Goal: Task Accomplishment & Management: Complete application form

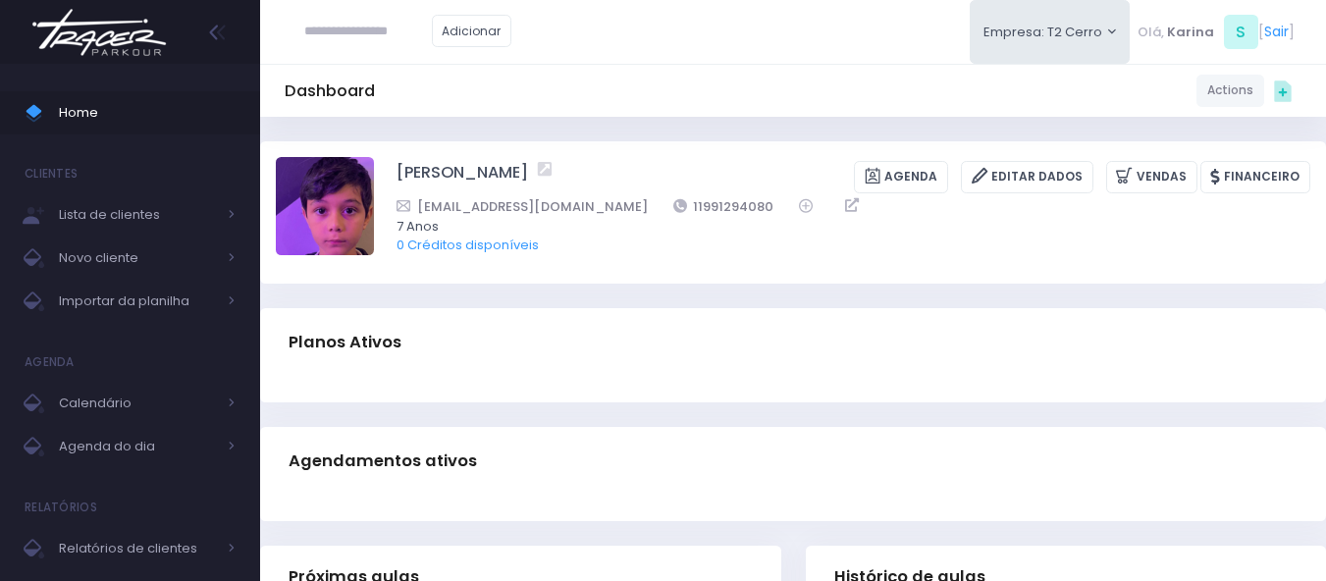
drag, startPoint x: 697, startPoint y: 202, endPoint x: 611, endPoint y: 205, distance: 85.4
click at [611, 205] on div "Vantusrak@gmail.com 11991294080" at bounding box center [840, 206] width 888 height 21
copy link "11991294080"
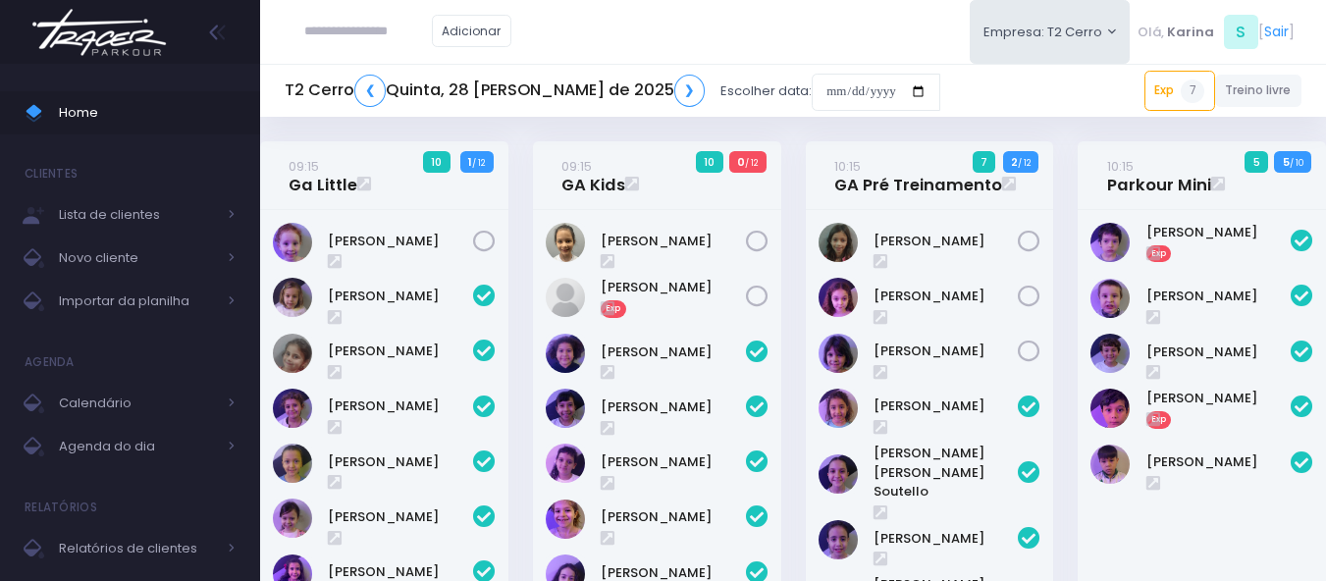
click at [690, 26] on div "Adicionar Empresa: T2 Cerro T1 Faria T2 Cerro T3 Santana T4 Pompeia" at bounding box center [793, 32] width 1066 height 64
click at [812, 98] on input "date" at bounding box center [876, 92] width 129 height 37
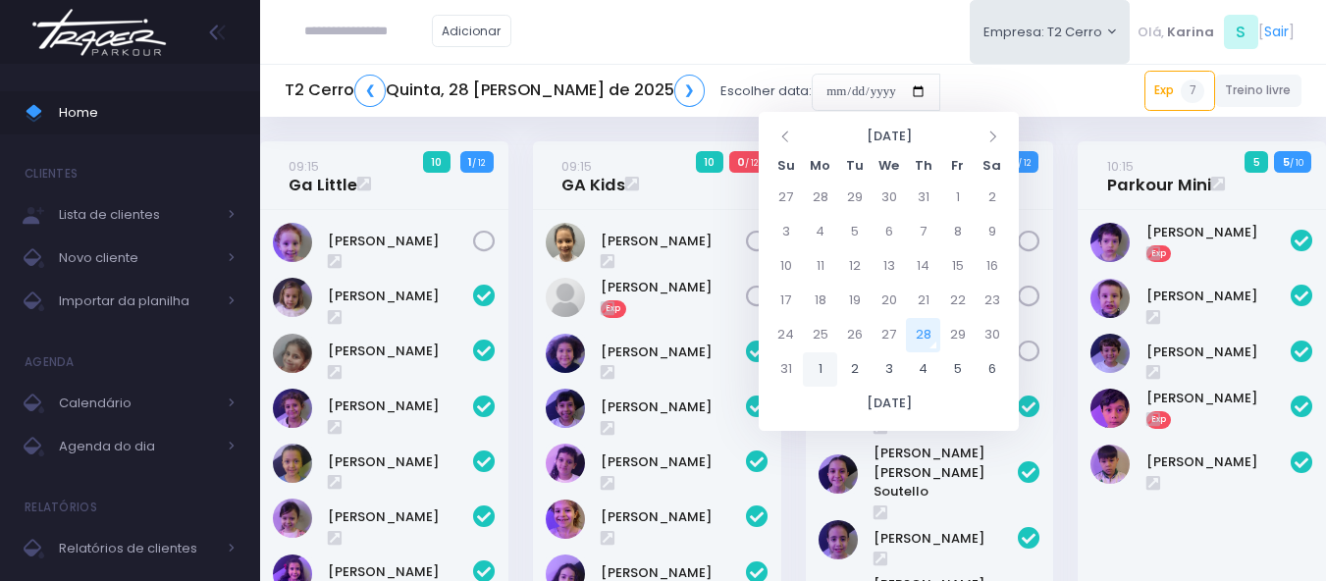
click at [823, 375] on td "1" at bounding box center [820, 369] width 34 height 34
type input "**********"
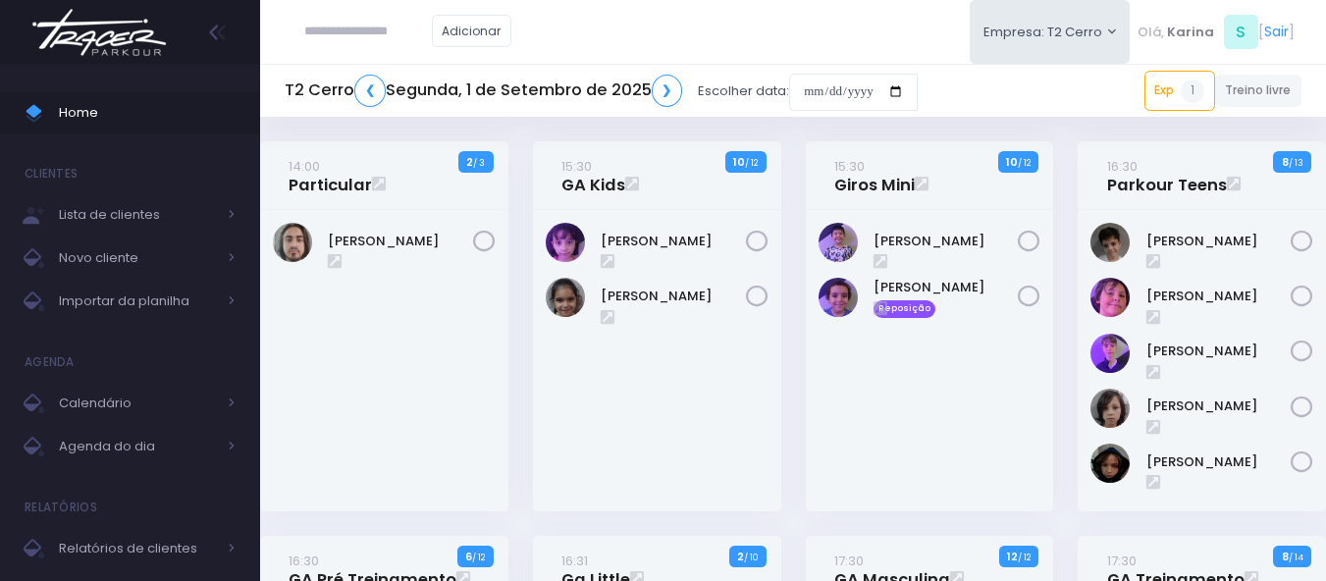
click at [369, 28] on input "text" at bounding box center [368, 31] width 128 height 37
paste input "**********"
click at [348, 34] on input "**********" at bounding box center [368, 31] width 128 height 37
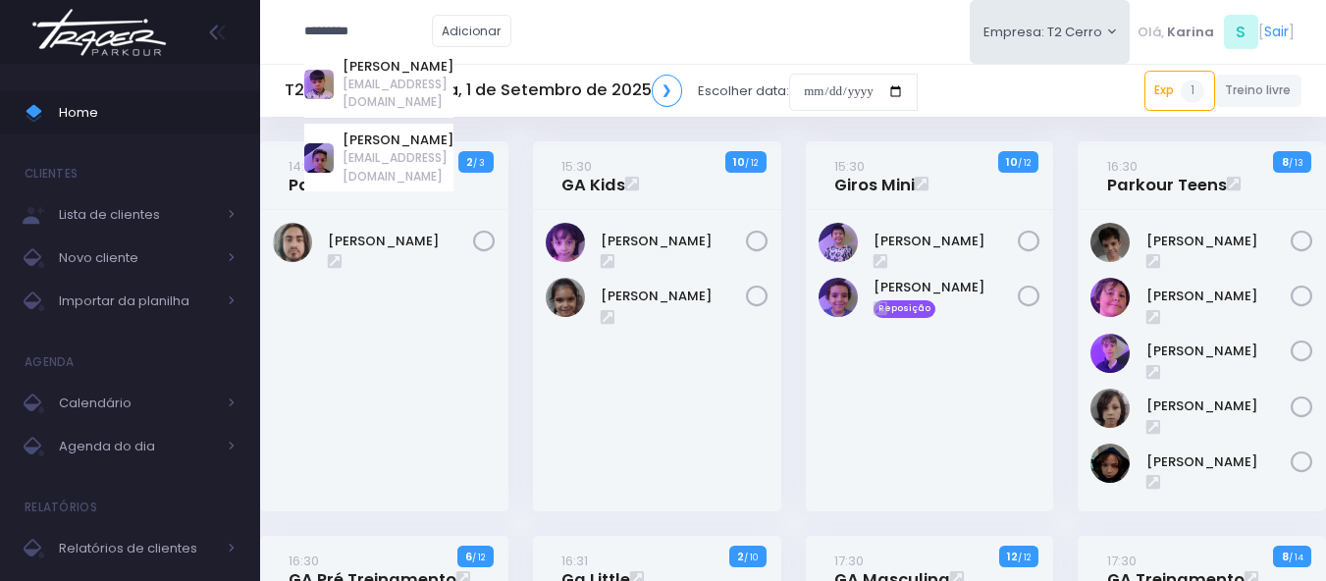
type input "*********"
click at [89, 37] on img at bounding box center [99, 32] width 149 height 69
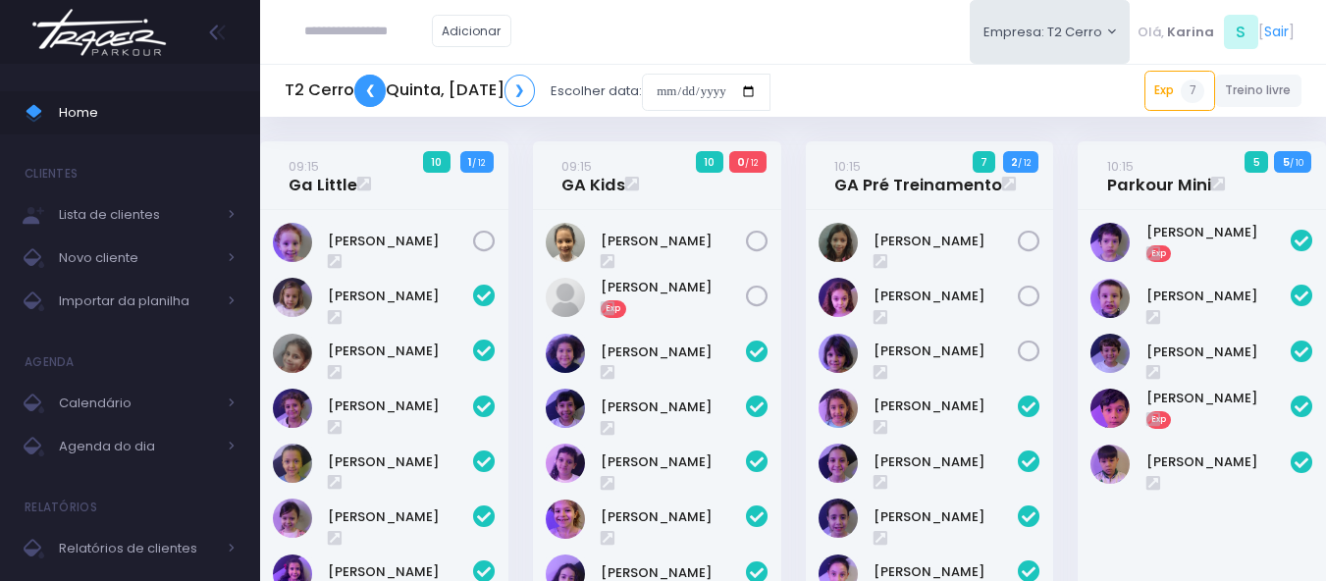
click at [374, 86] on link "❮" at bounding box center [369, 91] width 31 height 32
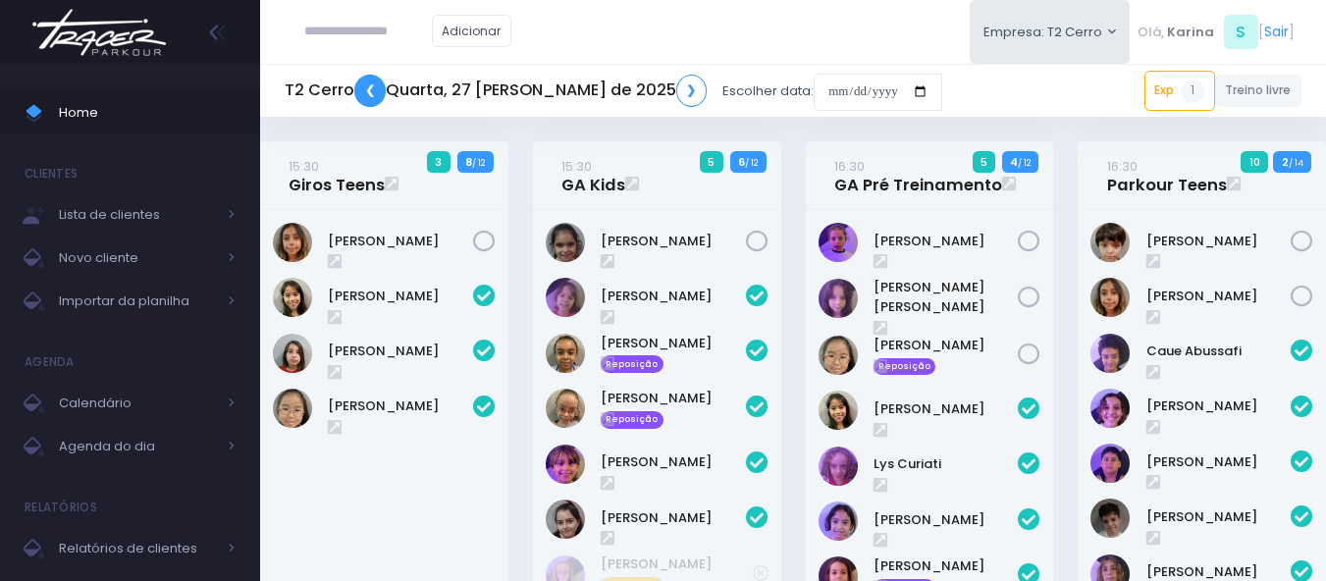
click at [372, 81] on link "❮" at bounding box center [369, 91] width 31 height 32
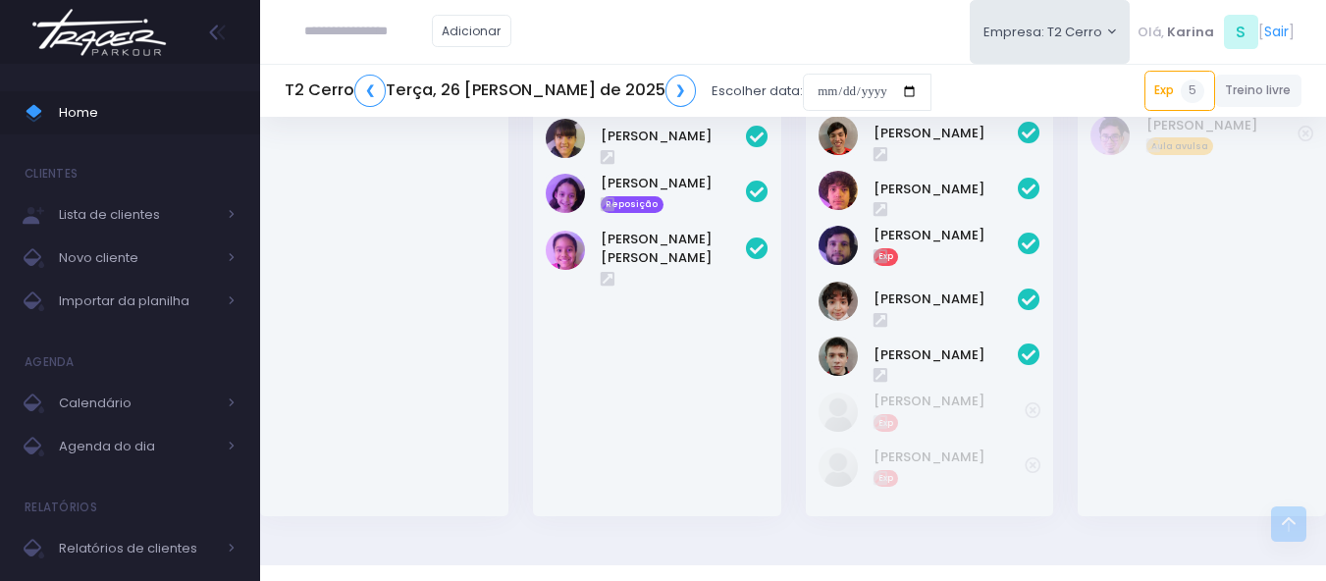
scroll to position [2896, 0]
click at [377, 100] on link "❮" at bounding box center [369, 91] width 31 height 32
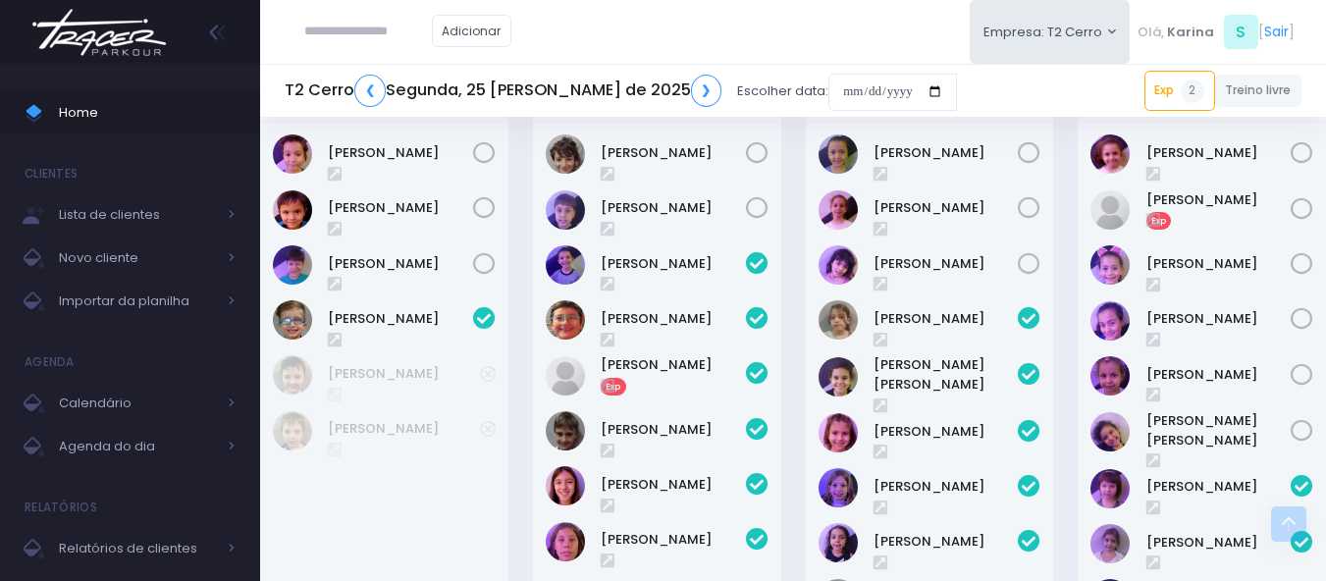
scroll to position [1276, 0]
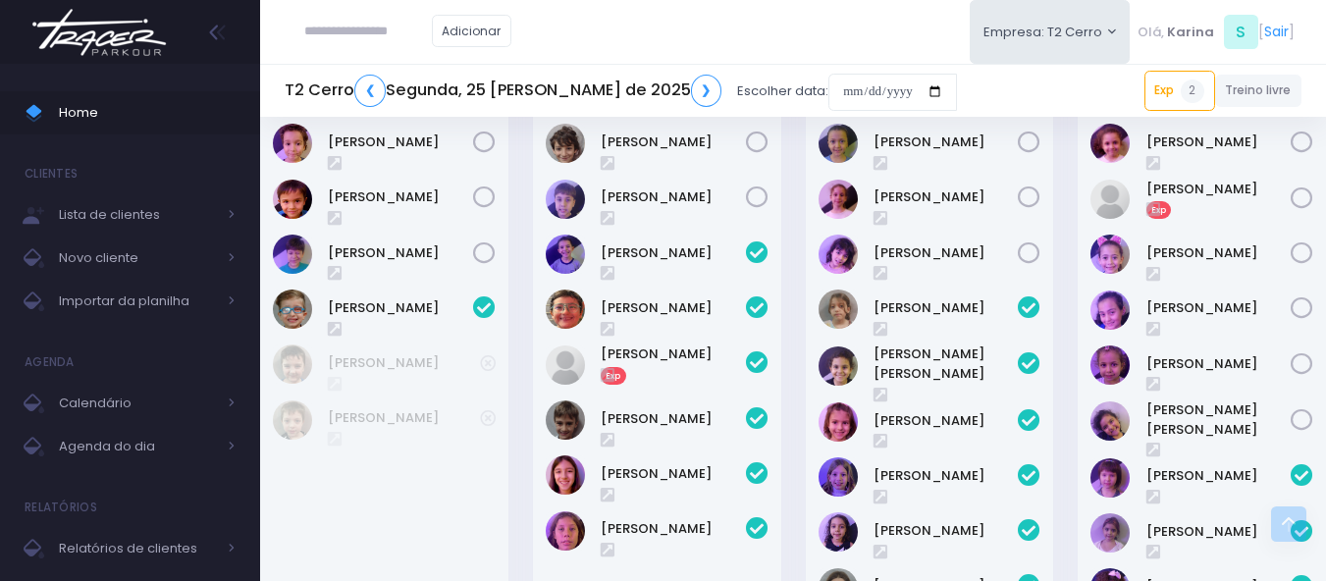
drag, startPoint x: 636, startPoint y: 349, endPoint x: 619, endPoint y: 4, distance: 345.8
click at [619, 4] on div "Adicionar Empresa: T2 Cerro T1 Faria T2 Cerro T3 Santana T4 Pompeia" at bounding box center [793, 32] width 1066 height 64
click at [108, 42] on img at bounding box center [99, 32] width 149 height 69
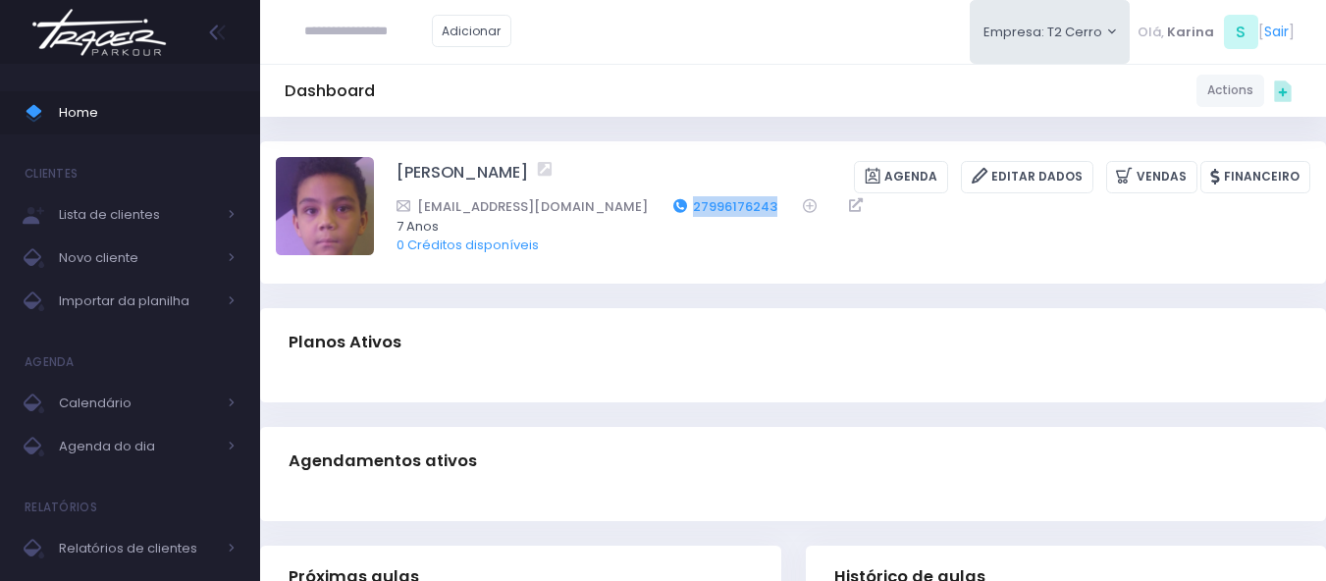
drag, startPoint x: 716, startPoint y: 206, endPoint x: 621, endPoint y: 212, distance: 95.4
click at [621, 212] on div "[EMAIL_ADDRESS][DOMAIN_NAME] 27996176243" at bounding box center [840, 206] width 888 height 21
copy div "27996176243"
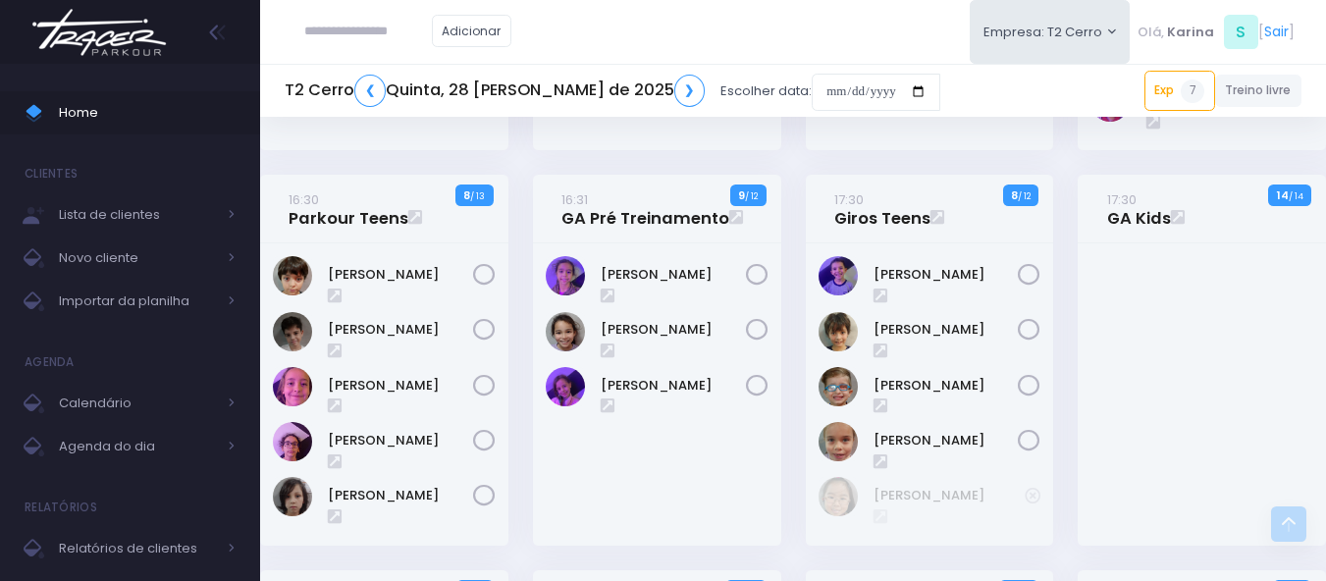
scroll to position [1472, 0]
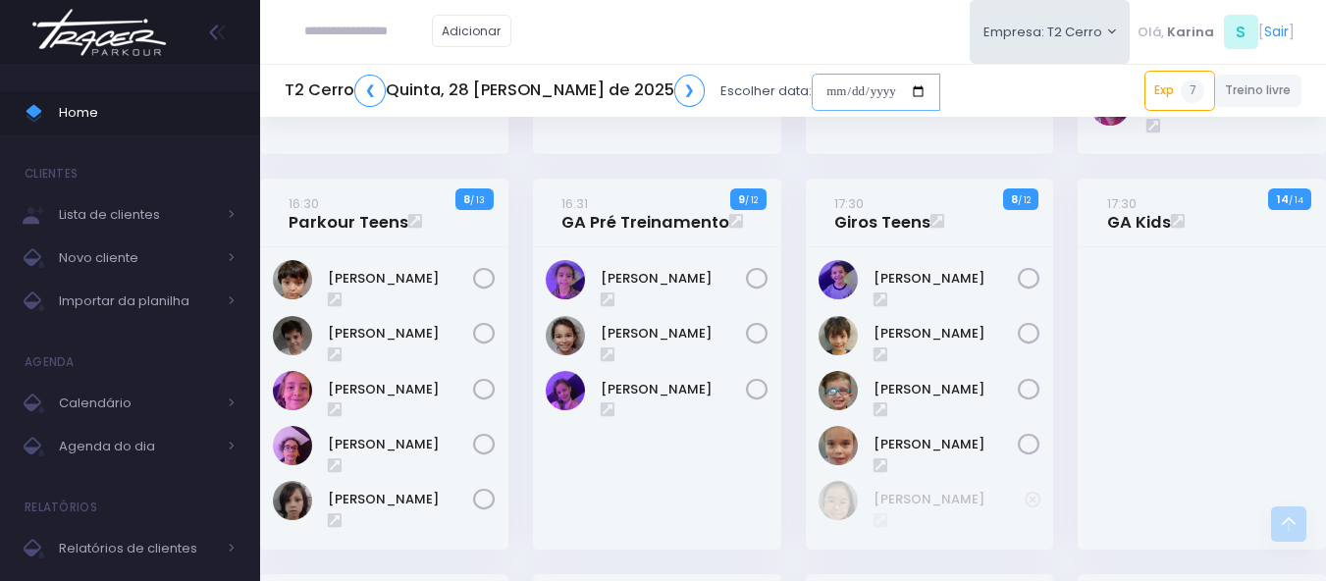
click at [812, 85] on input "date" at bounding box center [876, 92] width 129 height 37
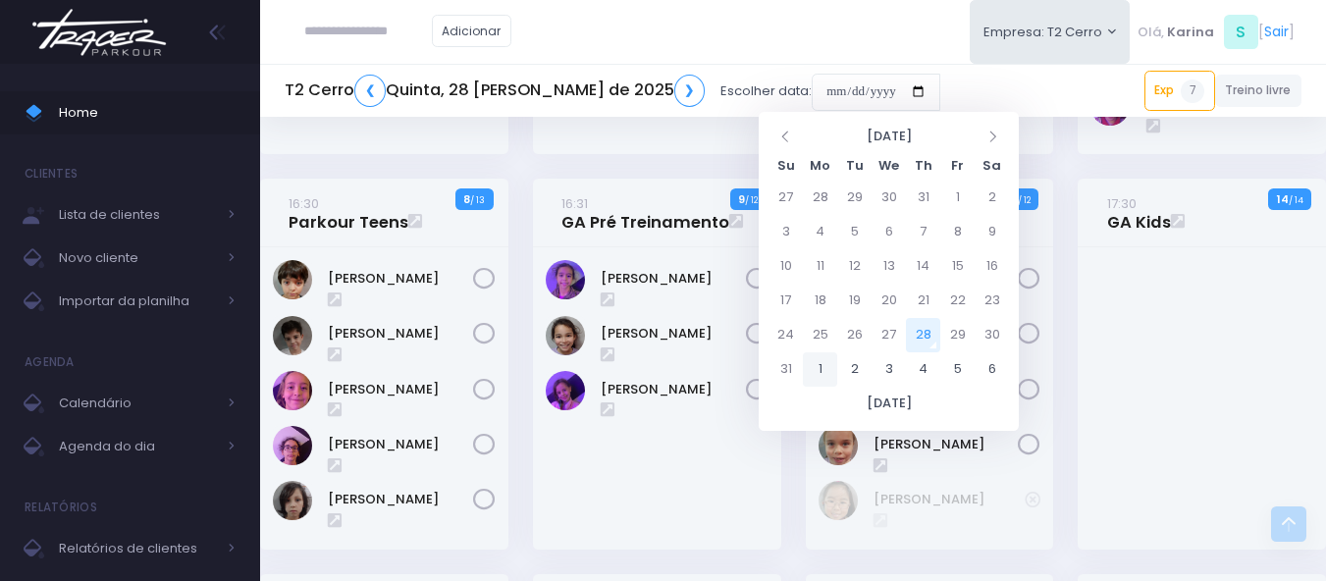
click at [823, 367] on td "1" at bounding box center [820, 369] width 34 height 34
type input "**********"
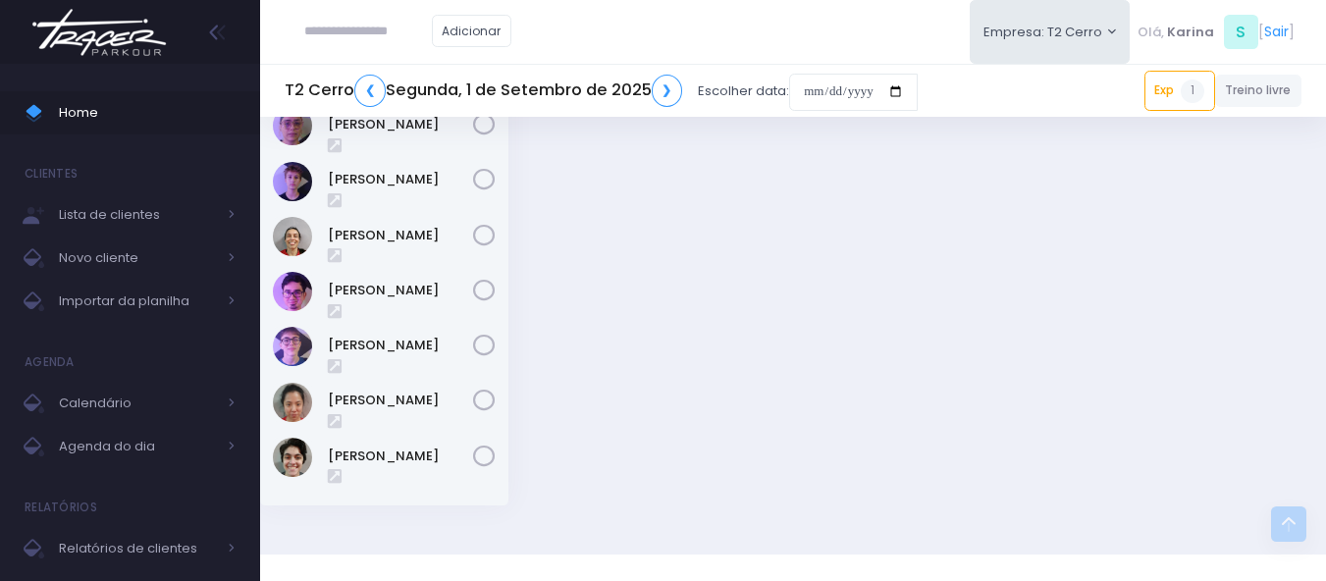
scroll to position [2340, 0]
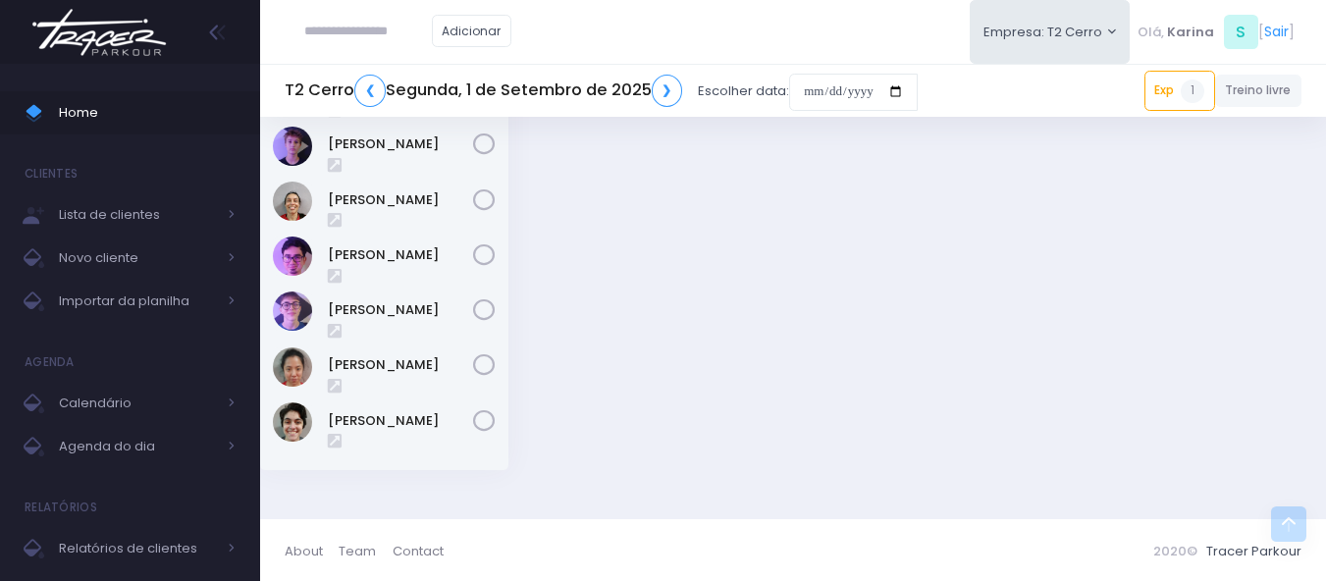
click at [112, 38] on img at bounding box center [99, 32] width 149 height 69
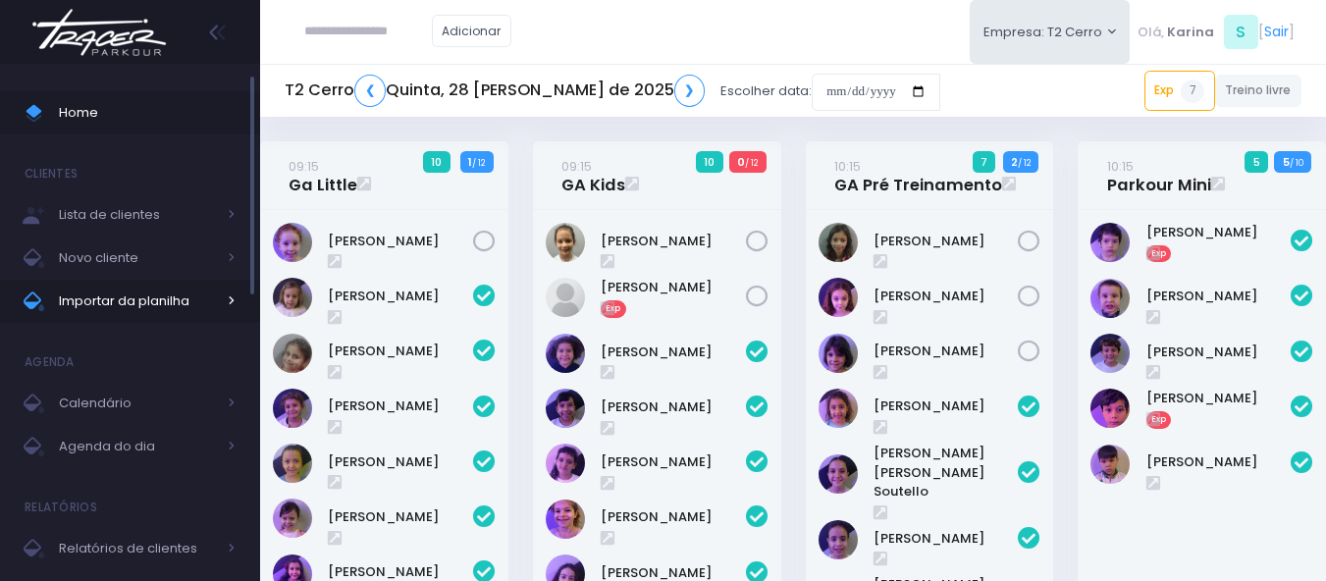
click at [126, 316] on link "Importar da planilha" at bounding box center [130, 301] width 260 height 43
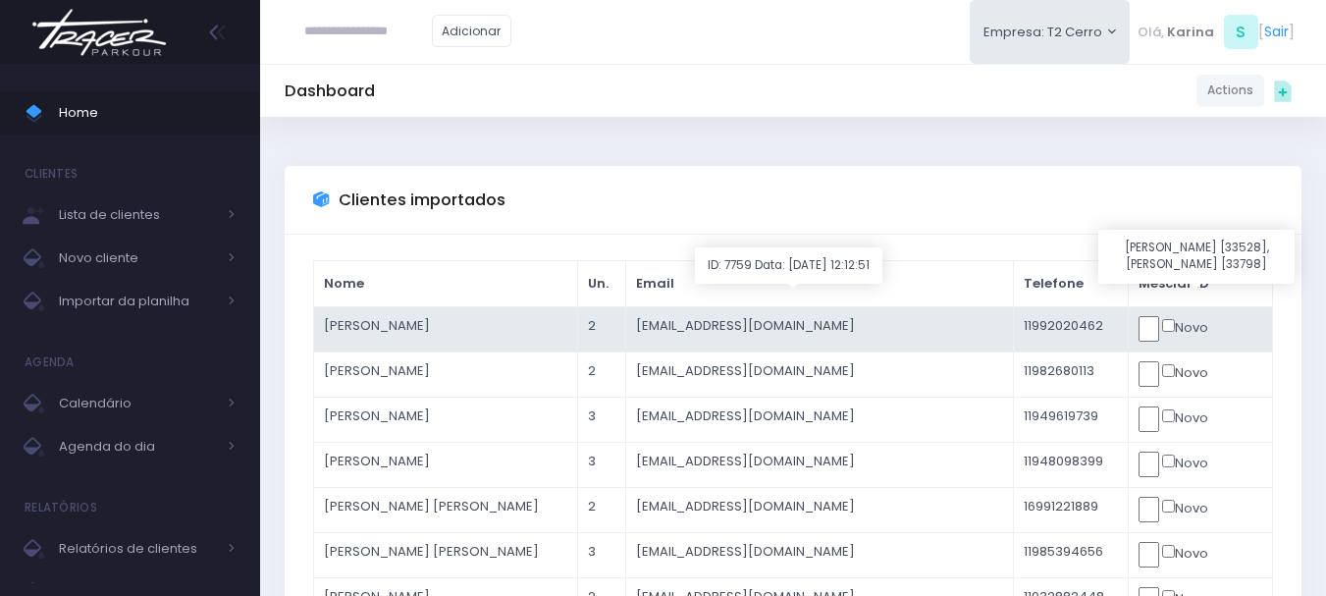
click at [1159, 332] on input "text" at bounding box center [1148, 329] width 21 height 26
click input "submit" at bounding box center [0, 0] width 0 height 0
click at [1155, 330] on input "text" at bounding box center [1148, 329] width 21 height 26
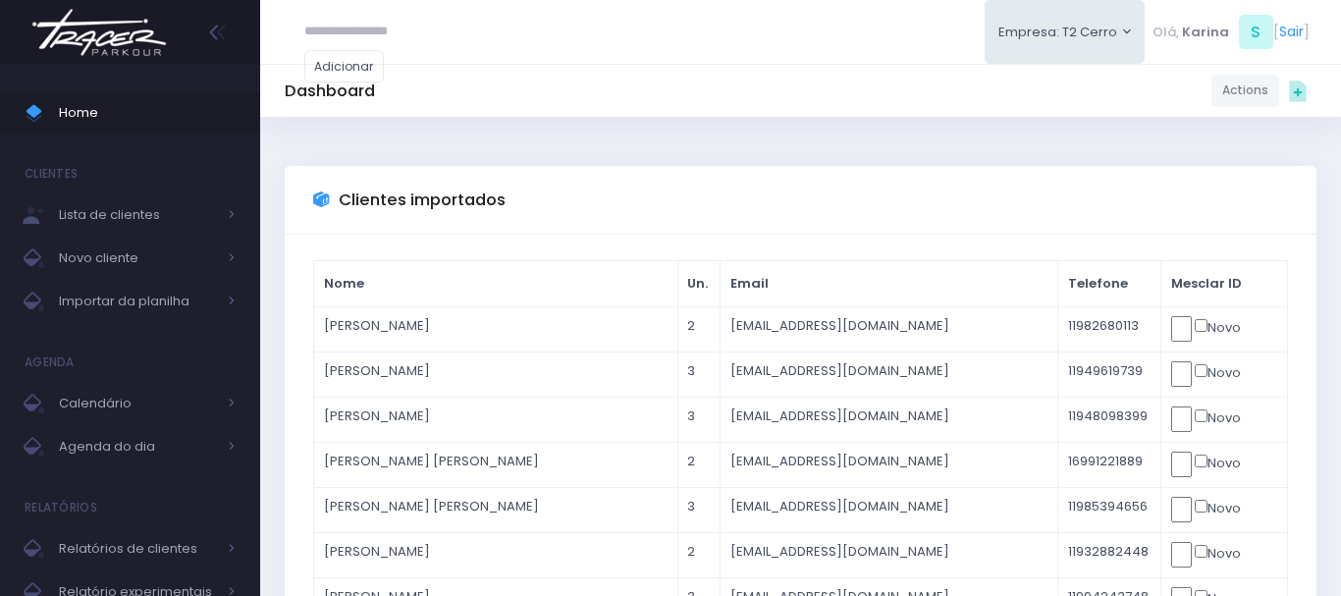
click input "submit" at bounding box center [0, 0] width 0 height 0
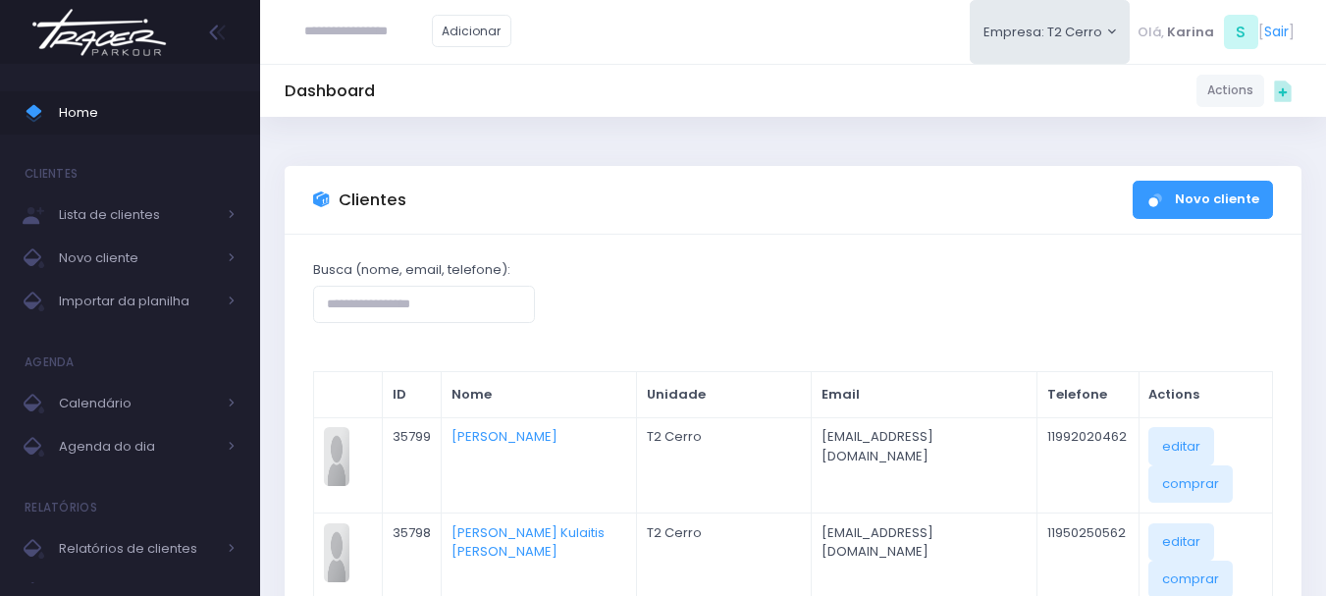
click at [98, 42] on img at bounding box center [99, 32] width 149 height 69
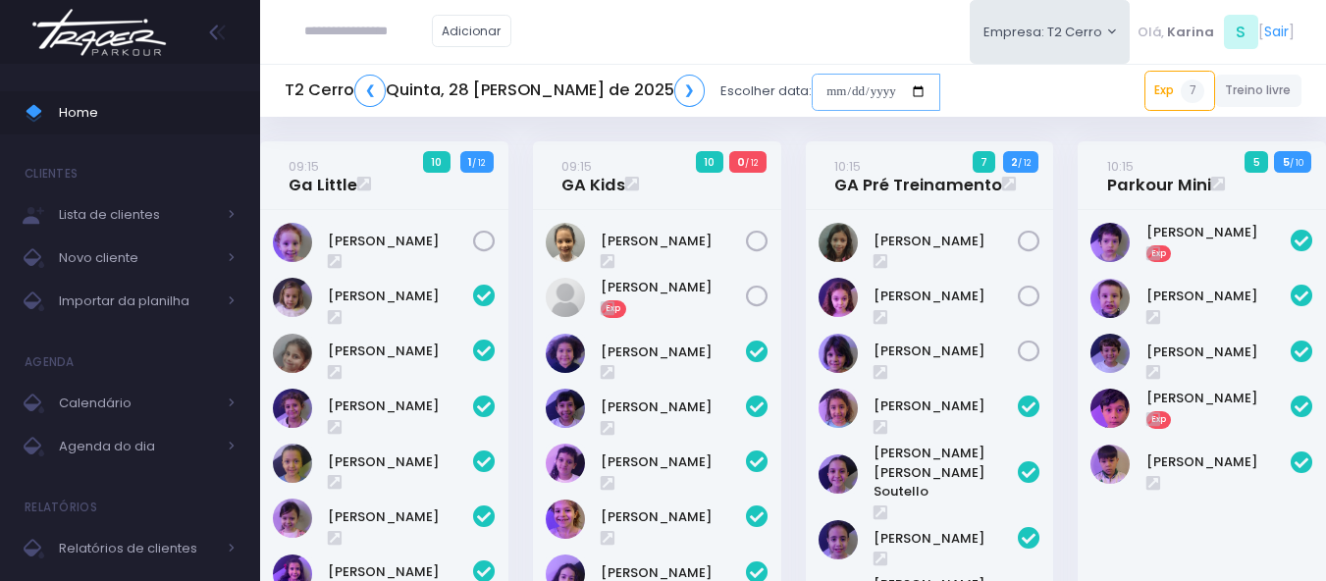
click at [847, 100] on input "date" at bounding box center [876, 92] width 129 height 37
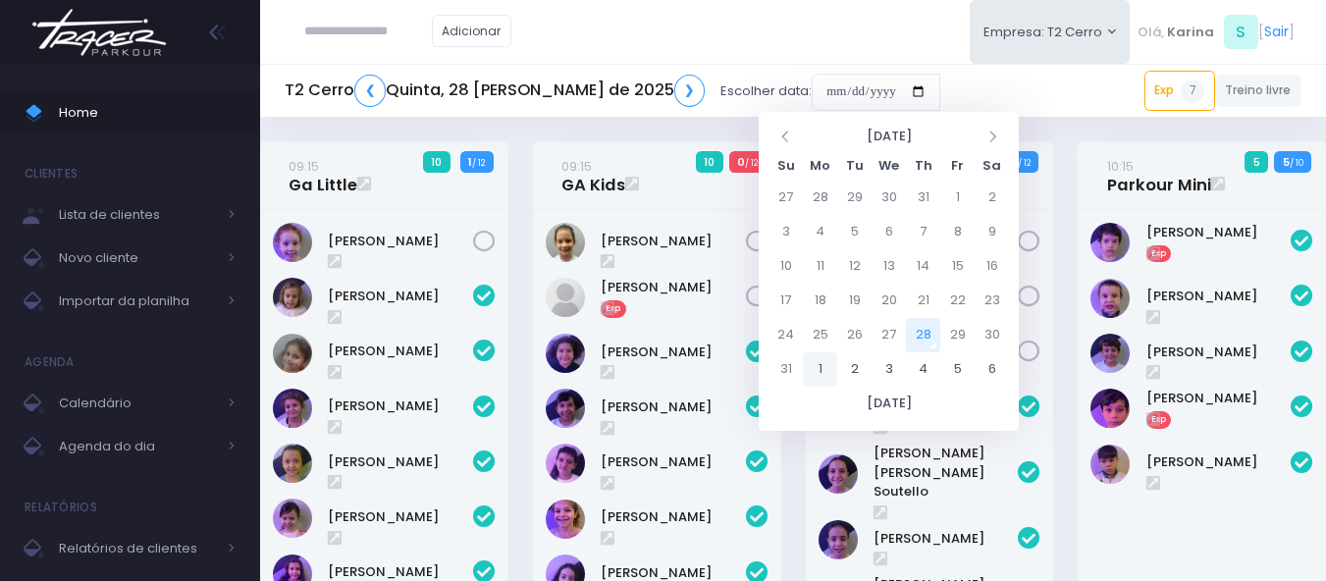
click at [823, 369] on td "1" at bounding box center [820, 369] width 34 height 34
type input "**********"
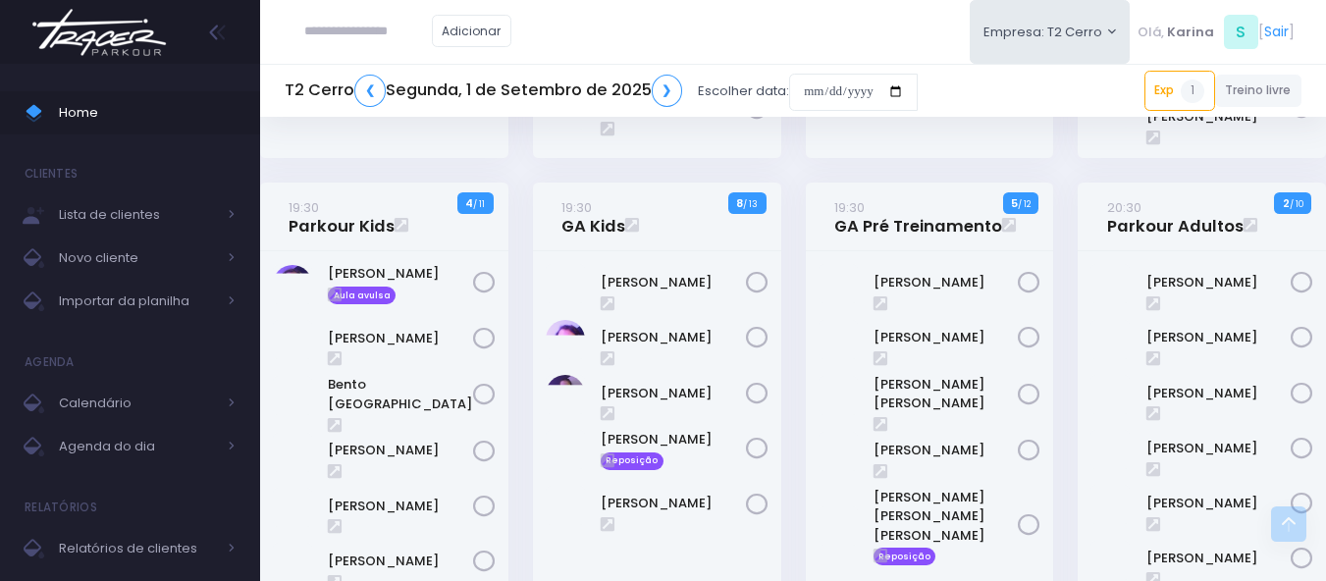
scroll to position [1555, 0]
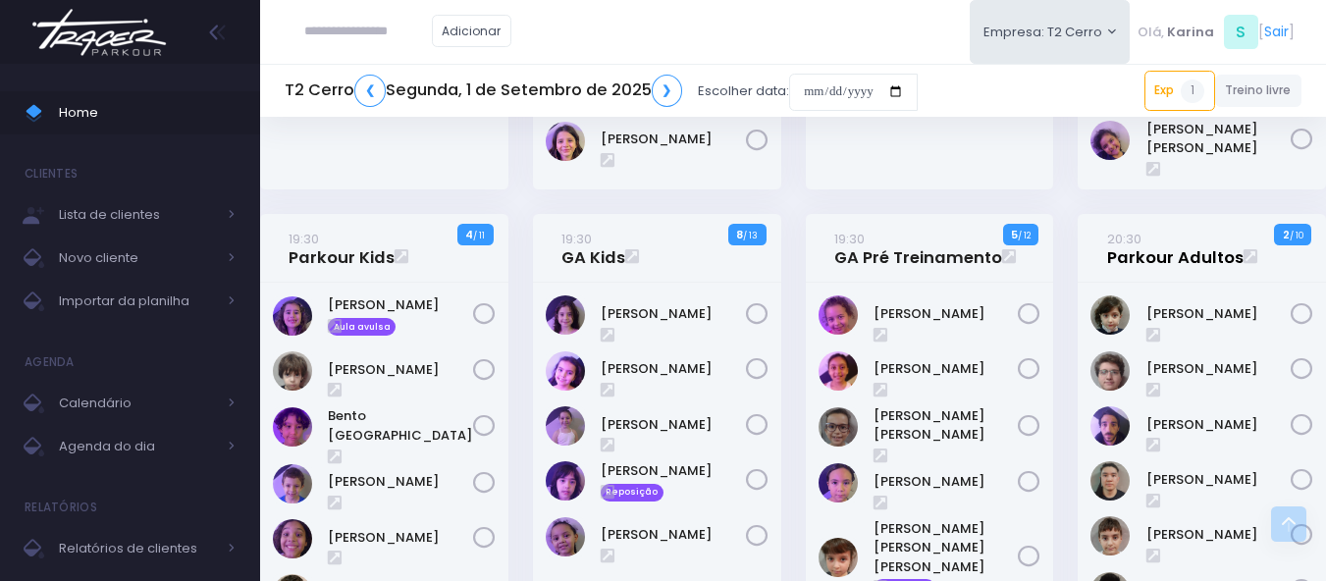
click at [1165, 254] on link "20:30 Parkour Adultos" at bounding box center [1175, 248] width 136 height 39
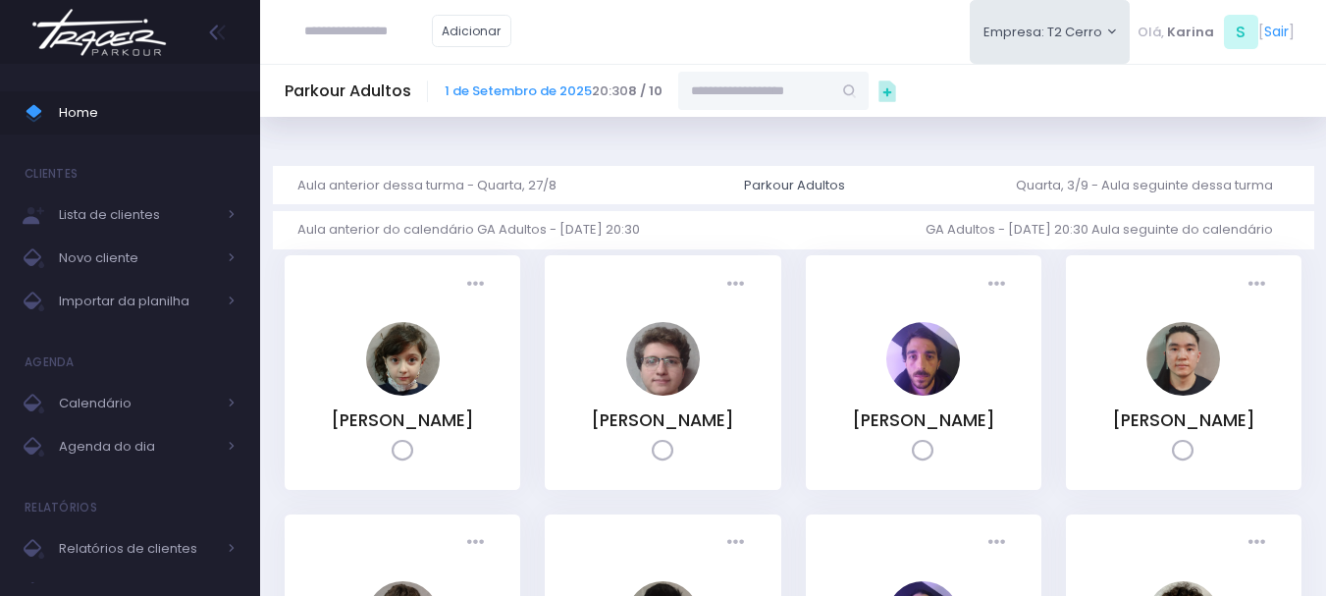
drag, startPoint x: 777, startPoint y: 108, endPoint x: 791, endPoint y: 91, distance: 21.6
click at [782, 106] on input "text" at bounding box center [754, 90] width 153 height 37
paste input "**********"
click at [768, 121] on link "[PERSON_NAME]" at bounding box center [774, 126] width 114 height 20
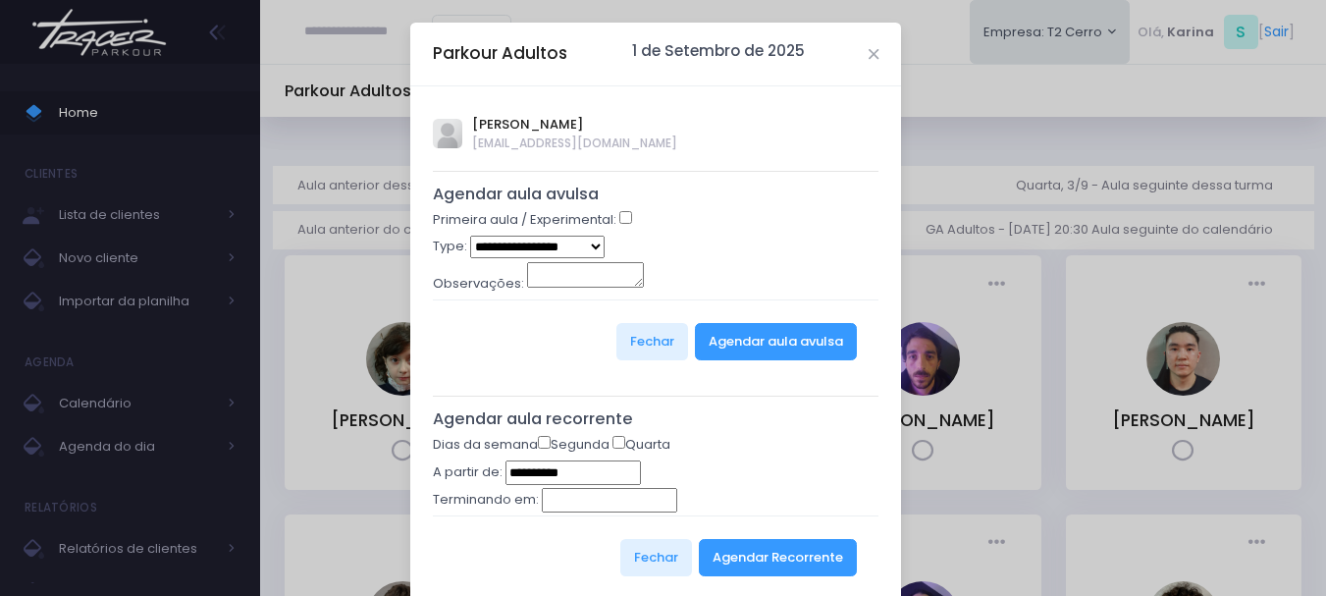
type input "**********"
select select "*"
click at [716, 263] on form "**********" at bounding box center [656, 296] width 447 height 172
click at [742, 340] on button "Agendar aula avulsa" at bounding box center [776, 341] width 162 height 37
